Goal: Task Accomplishment & Management: Manage account settings

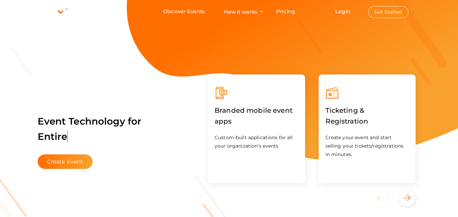
click at [389, 12] on button "Get Started" at bounding box center [388, 12] width 40 height 12
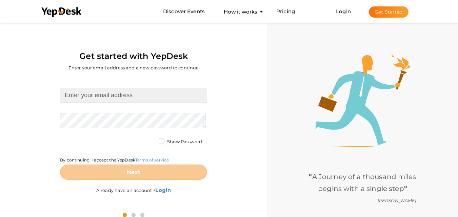
click at [112, 98] on input at bounding box center [133, 95] width 147 height 15
type input "[EMAIL_ADDRESS][DOMAIN_NAME]"
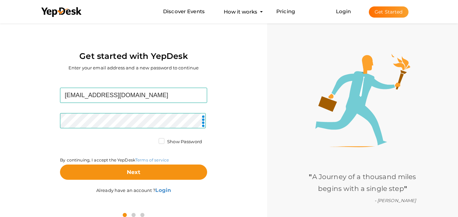
click at [159, 139] on label "Show Password" at bounding box center [180, 142] width 43 height 7
click at [152, 140] on input "Show Password" at bounding box center [152, 140] width 0 height 0
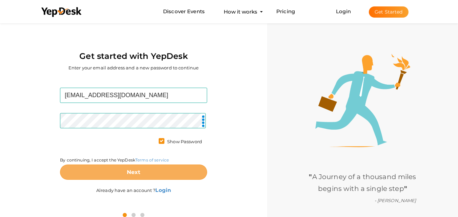
click at [123, 172] on button "Next" at bounding box center [133, 172] width 147 height 15
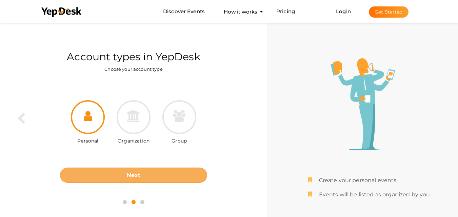
click at [125, 174] on button "Next" at bounding box center [133, 175] width 147 height 15
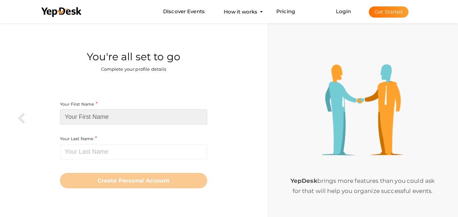
click at [98, 117] on input at bounding box center [133, 117] width 147 height 15
paste input "Trident Plots Panipat"
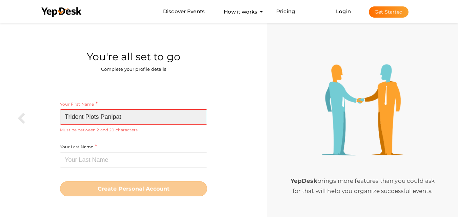
drag, startPoint x: 87, startPoint y: 117, endPoint x: 123, endPoint y: 113, distance: 36.8
click at [123, 113] on input "Trident Plots Panipat" at bounding box center [133, 117] width 147 height 15
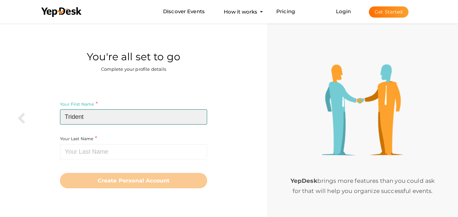
type input "Trident"
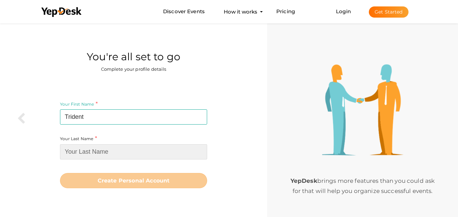
click at [108, 154] on input at bounding box center [133, 152] width 147 height 15
paste input "Plots Panipat"
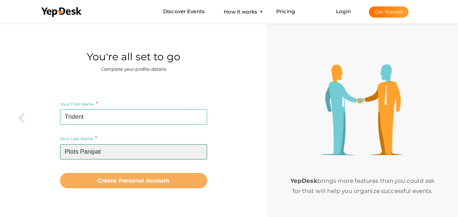
type input "Plots Panipat"
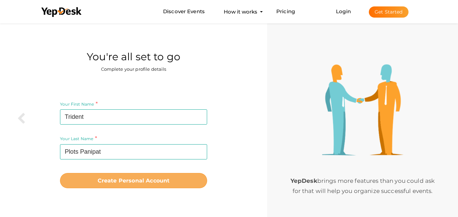
click at [92, 181] on button "Create Personal Account" at bounding box center [133, 180] width 147 height 15
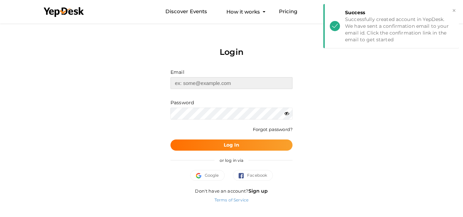
type input "[EMAIL_ADDRESS][DOMAIN_NAME]"
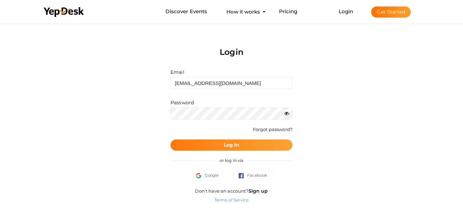
click at [243, 148] on button "Log In" at bounding box center [232, 145] width 122 height 11
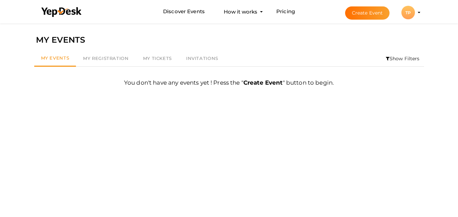
click at [409, 15] on div "TP" at bounding box center [409, 13] width 14 height 14
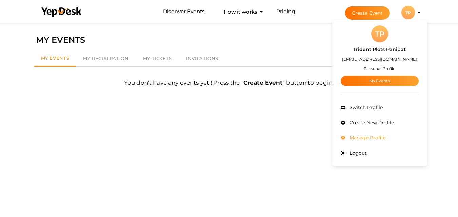
click at [373, 135] on span "Manage Profile" at bounding box center [367, 138] width 38 height 6
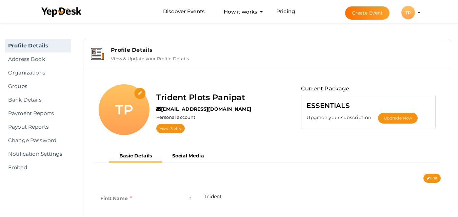
click at [137, 94] on input "file" at bounding box center [140, 94] width 12 height 12
type input "C:\fakepath\Trident.png"
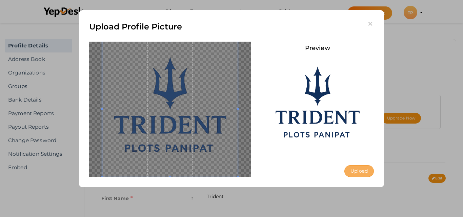
click at [366, 174] on button "Upload" at bounding box center [360, 172] width 30 height 12
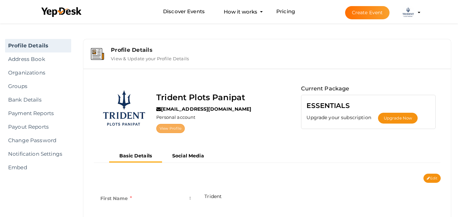
click at [168, 126] on link "View Profile" at bounding box center [170, 128] width 28 height 9
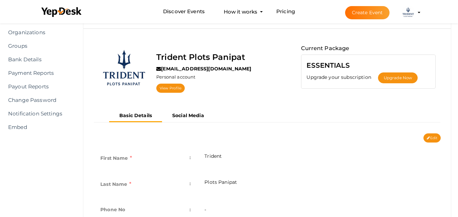
scroll to position [57, 0]
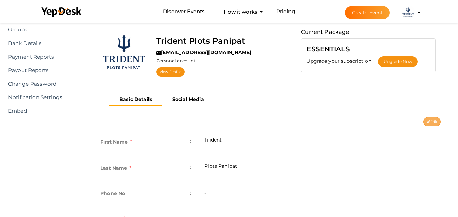
click at [431, 120] on button "Edit" at bounding box center [432, 121] width 17 height 9
type input "Trident"
type input "Plots Panipat"
type input "trident-plots-panipat"
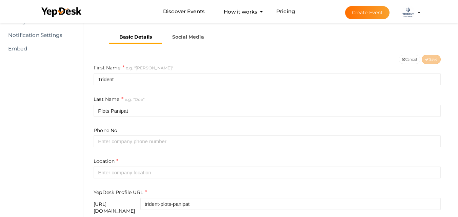
scroll to position [170, 0]
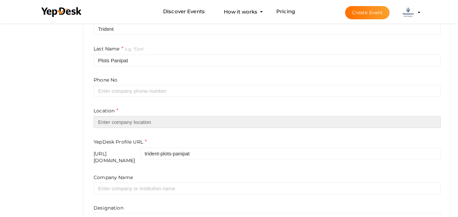
click at [132, 124] on input "text" at bounding box center [267, 122] width 347 height 12
paste input "Panipat, Haryana"
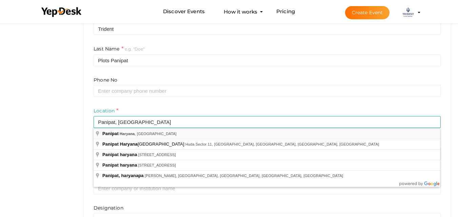
type input "Panipat, Haryana, India"
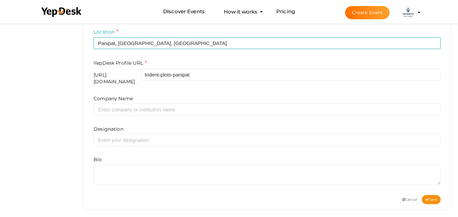
scroll to position [250, 0]
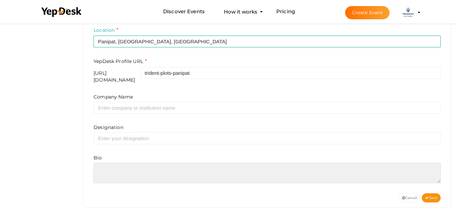
click at [117, 166] on textarea at bounding box center [267, 173] width 347 height 20
paste textarea "Trident Plots Panipat is redefining residential living in Haryana with its prem…"
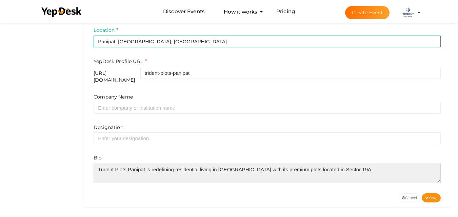
click at [361, 172] on textarea at bounding box center [267, 173] width 347 height 20
paste textarea "Designed to promote a healthy and modern lifestyle, the project offers green op…"
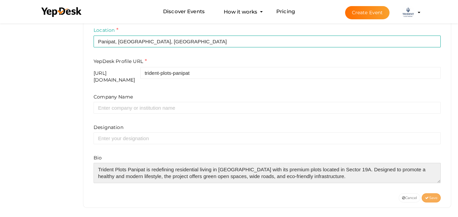
type textarea "Trident Plots Panipat is redefining residential living in Haryana with its prem…"
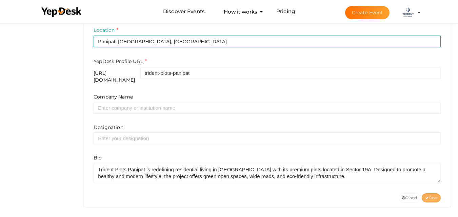
click at [428, 194] on button "Save" at bounding box center [431, 198] width 19 height 9
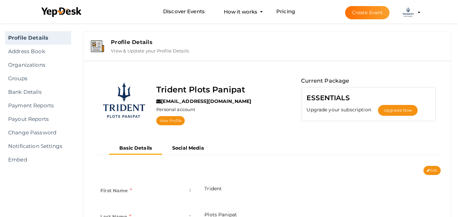
scroll to position [0, 0]
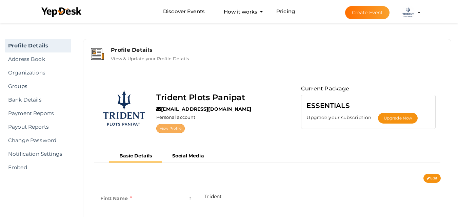
click at [169, 130] on link "View Profile" at bounding box center [170, 128] width 28 height 9
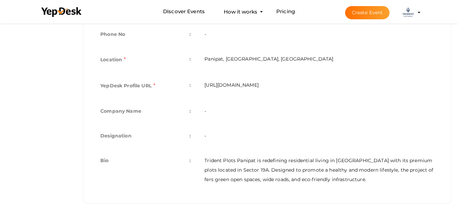
scroll to position [46, 0]
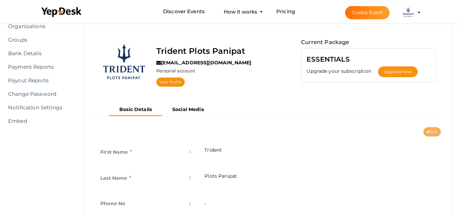
click at [431, 130] on button "Edit" at bounding box center [432, 132] width 17 height 9
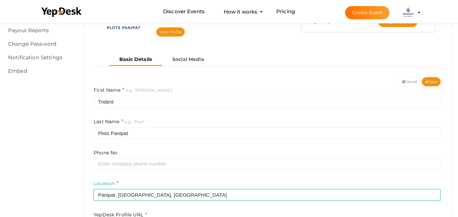
scroll to position [81, 0]
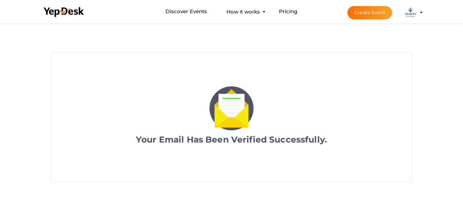
click at [412, 12] on img at bounding box center [411, 13] width 14 height 14
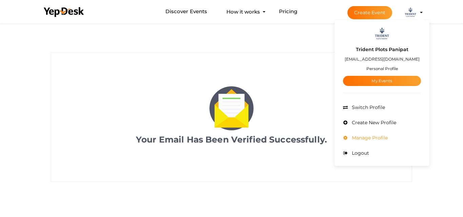
click at [375, 135] on li "Manage Profile" at bounding box center [382, 138] width 78 height 15
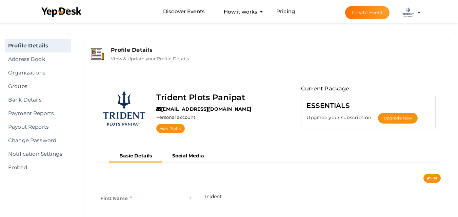
click at [433, 173] on div "Basic Details Social Media" at bounding box center [268, 162] width 358 height 24
click at [433, 180] on button "Edit" at bounding box center [432, 178] width 17 height 9
type input "Trident"
type input "Plots Panipat"
type input "Panipat, [GEOGRAPHIC_DATA], [GEOGRAPHIC_DATA]"
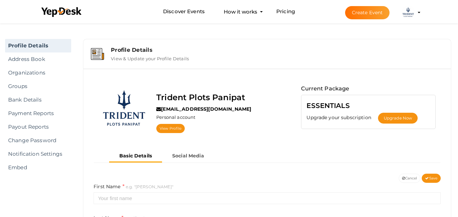
type input "trident-plots-panipat"
type textarea "Trident Plots Panipat is redefining residential living in Haryana with its prem…"
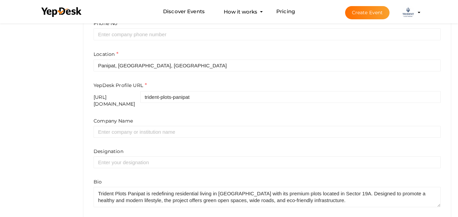
scroll to position [250, 0]
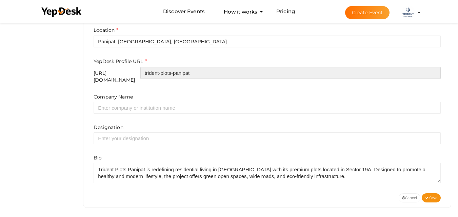
click at [232, 73] on input "trident-plots-panipat" at bounding box center [290, 73] width 301 height 12
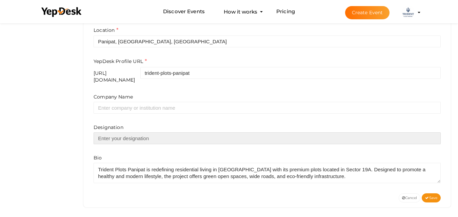
click at [143, 136] on input "text" at bounding box center [267, 139] width 347 height 12
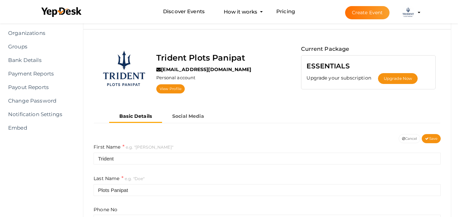
scroll to position [24, 0]
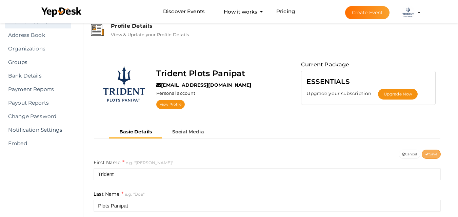
click at [430, 153] on span "Save" at bounding box center [431, 154] width 12 height 4
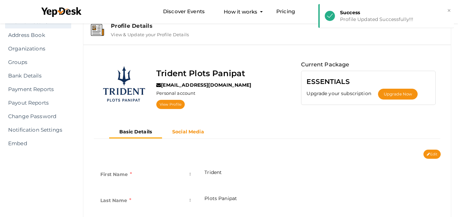
click at [192, 130] on b "Social Media" at bounding box center [188, 132] width 32 height 6
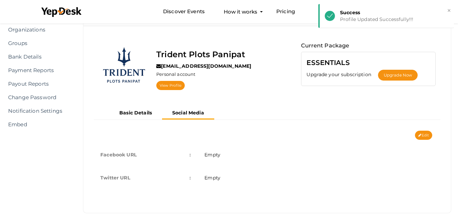
scroll to position [53, 0]
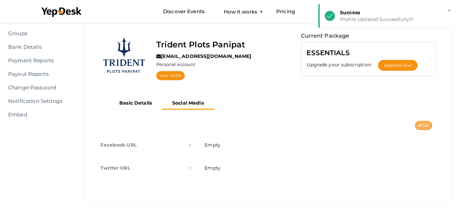
click at [424, 127] on button "Edit" at bounding box center [423, 125] width 17 height 9
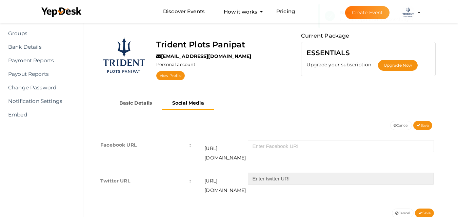
click at [251, 175] on input "text" at bounding box center [341, 179] width 186 height 12
paste input "tridentplots"
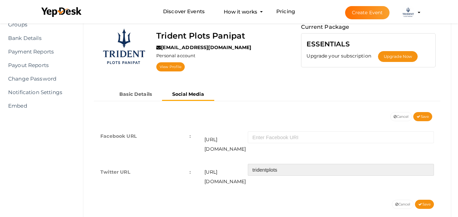
scroll to position [65, 0]
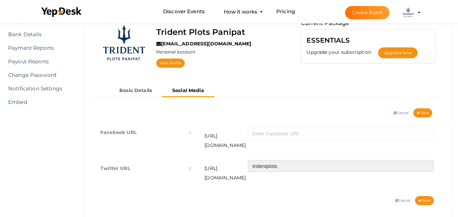
type input "tridentplots"
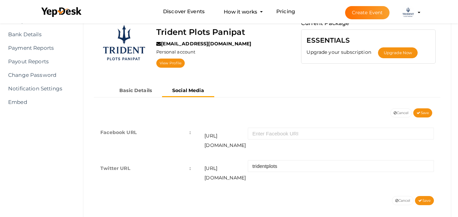
click at [431, 196] on div "Cancel Save" at bounding box center [419, 206] width 54 height 21
click at [427, 199] on span "Save" at bounding box center [425, 201] width 12 height 4
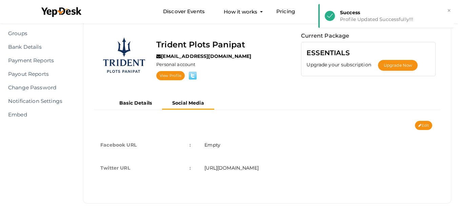
scroll to position [0, 0]
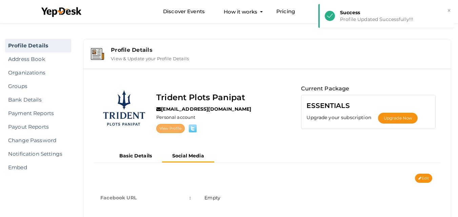
click at [164, 132] on link "View Profile" at bounding box center [170, 128] width 28 height 9
